Goal: Task Accomplishment & Management: Use online tool/utility

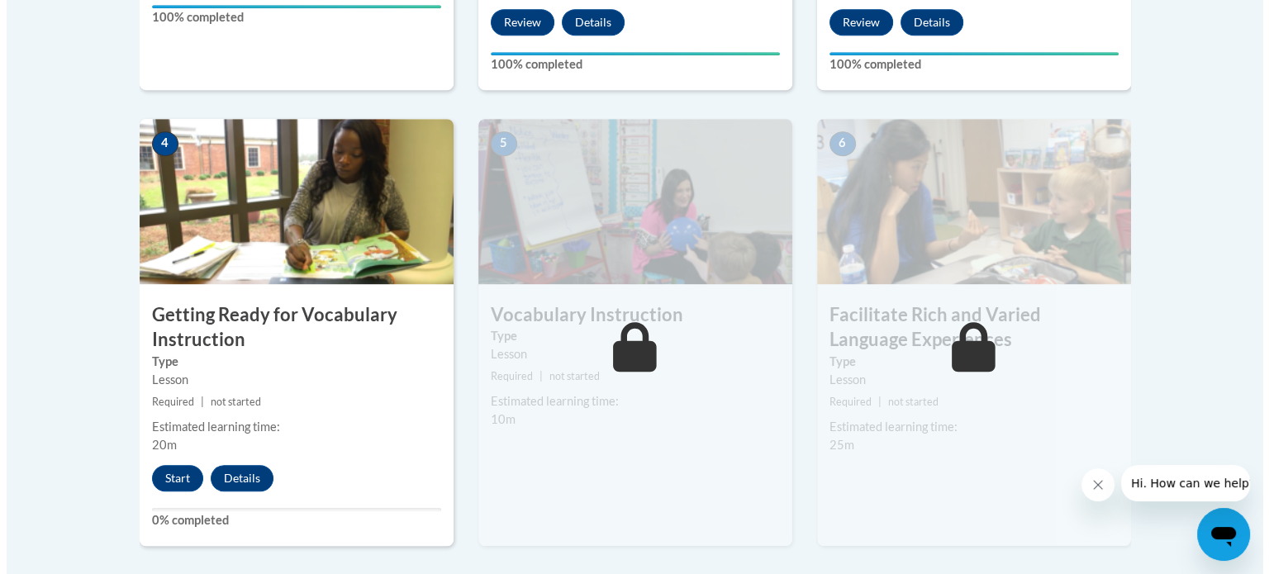
scroll to position [896, 0]
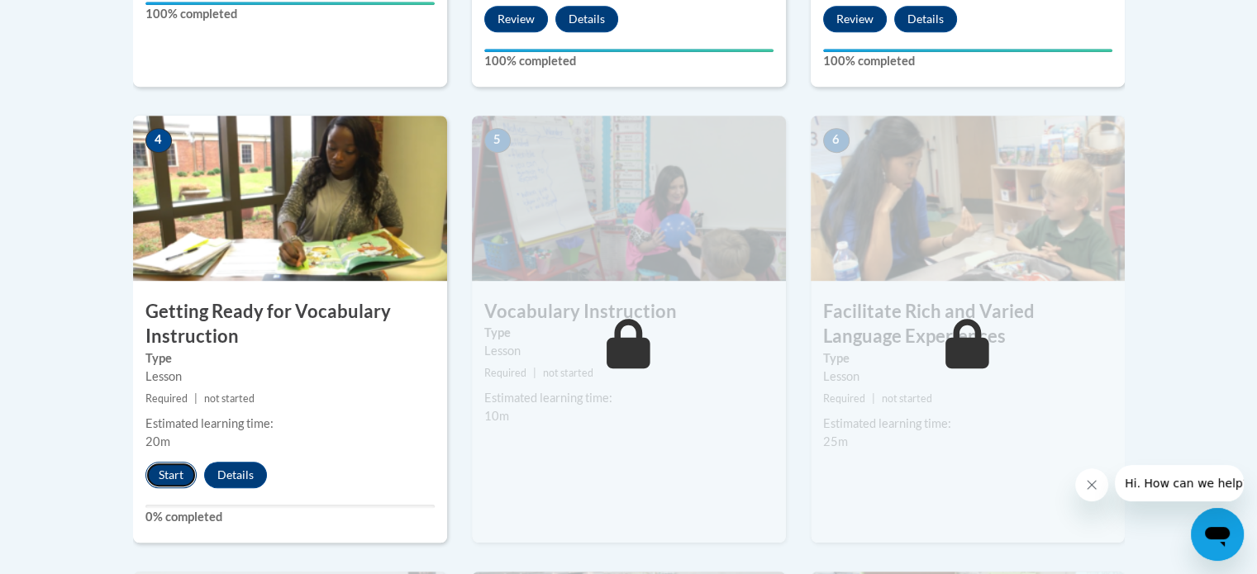
click at [175, 474] on button "Start" at bounding box center [170, 475] width 51 height 26
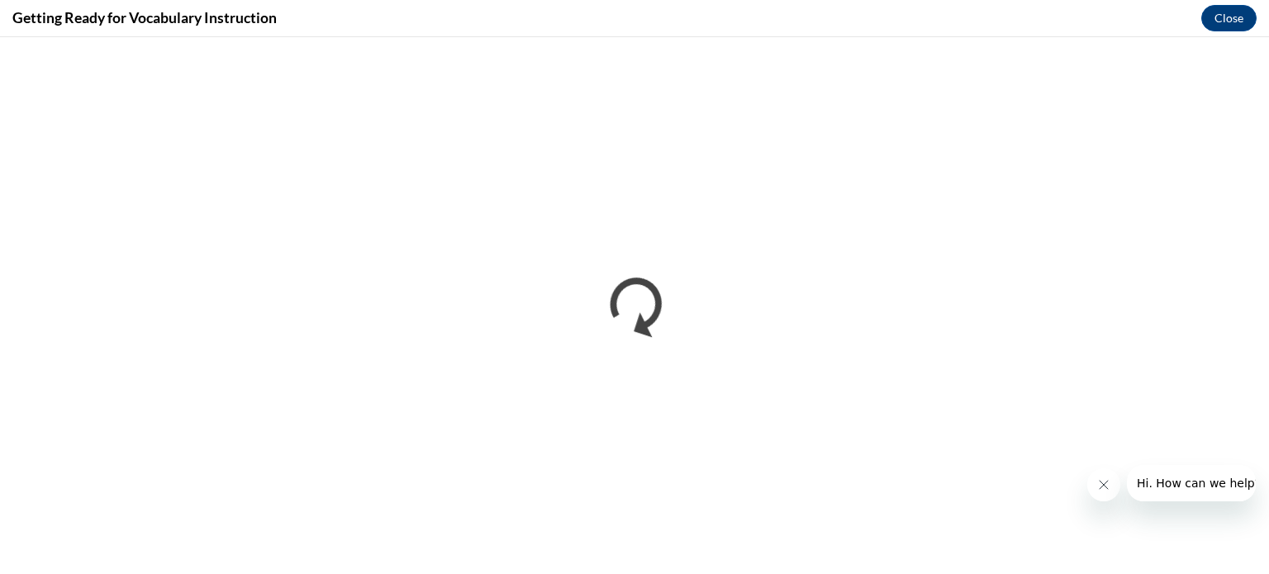
scroll to position [0, 0]
